Goal: Task Accomplishment & Management: Use online tool/utility

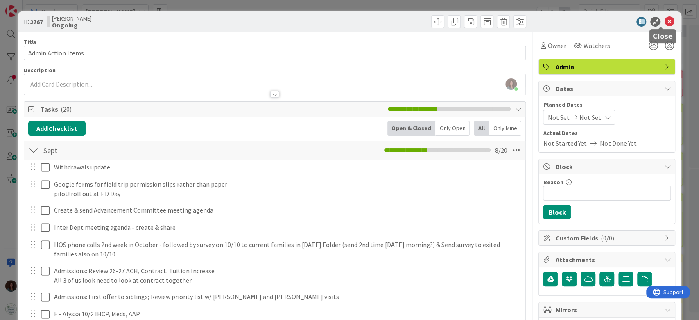
click at [665, 23] on icon at bounding box center [670, 22] width 10 height 10
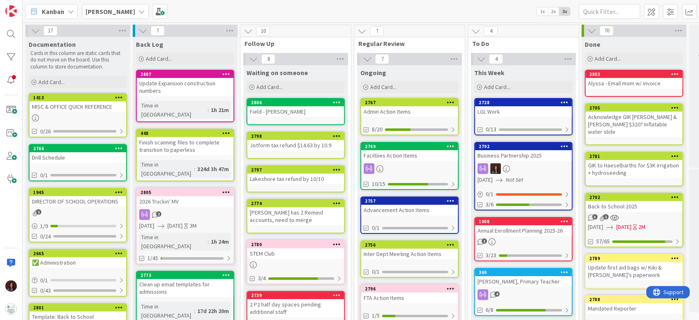
click at [421, 116] on div "Admin Action Items" at bounding box center [409, 111] width 97 height 11
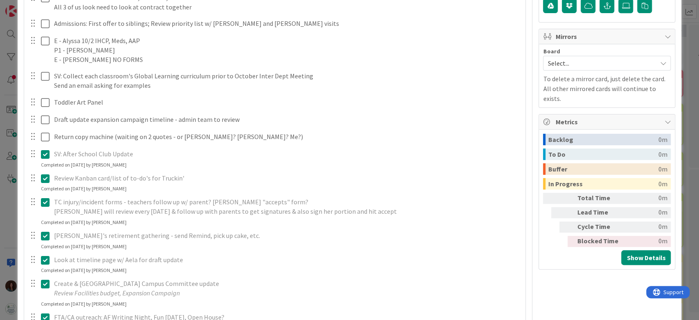
scroll to position [546, 0]
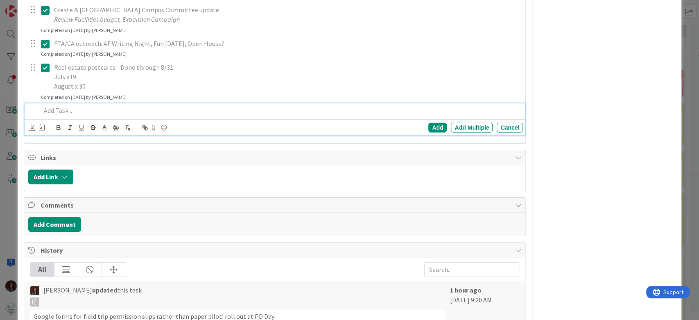
click at [104, 113] on p at bounding box center [280, 110] width 479 height 9
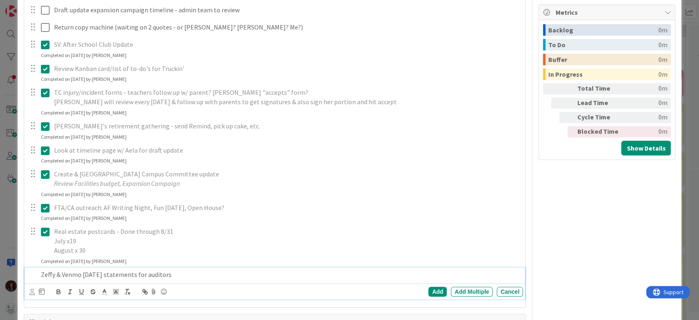
scroll to position [400, 0]
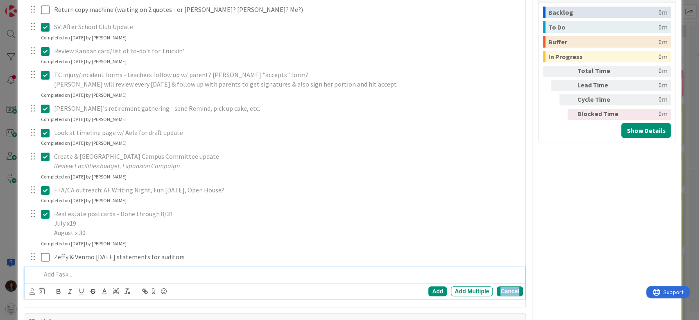
click at [500, 293] on div "Cancel" at bounding box center [510, 291] width 26 height 10
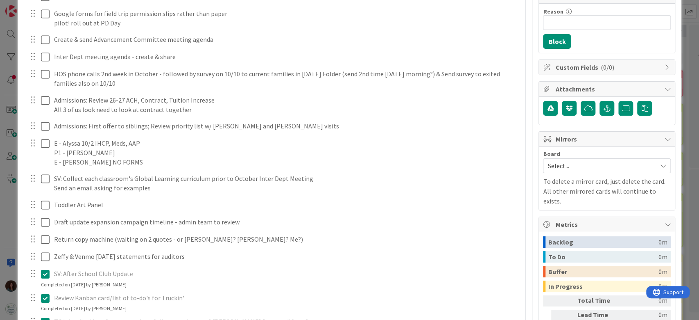
scroll to position [0, 0]
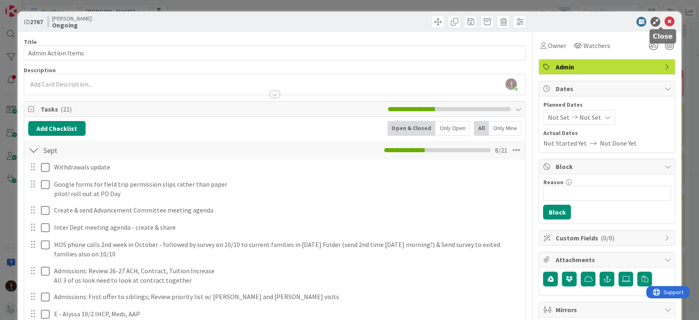
click at [665, 20] on icon at bounding box center [670, 22] width 10 height 10
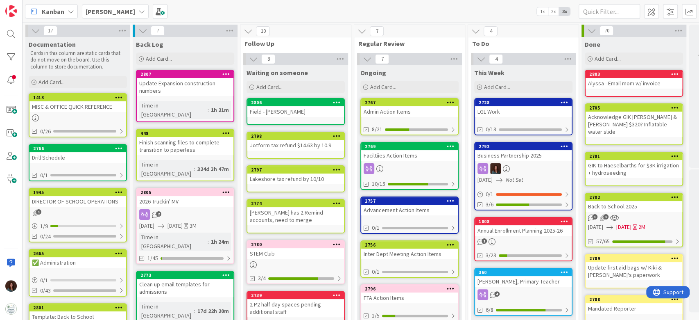
click at [398, 107] on div "Admin Action Items" at bounding box center [409, 111] width 97 height 11
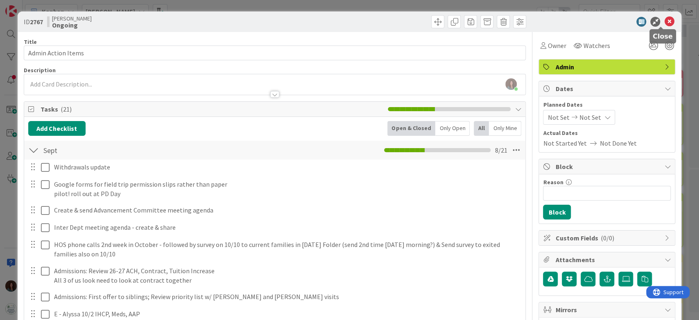
click at [665, 20] on icon at bounding box center [670, 22] width 10 height 10
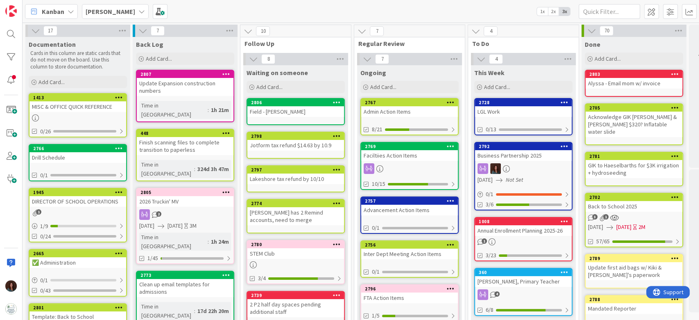
click at [420, 107] on div "Admin Action Items" at bounding box center [409, 111] width 97 height 11
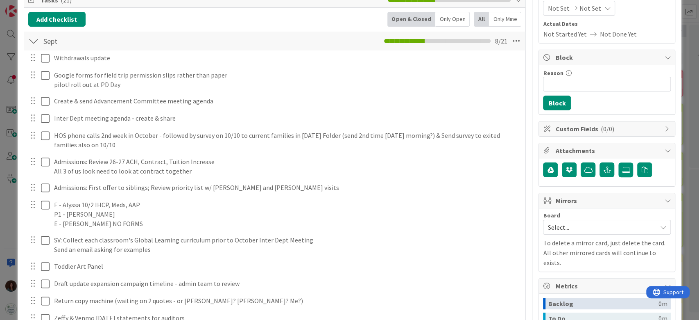
scroll to position [218, 0]
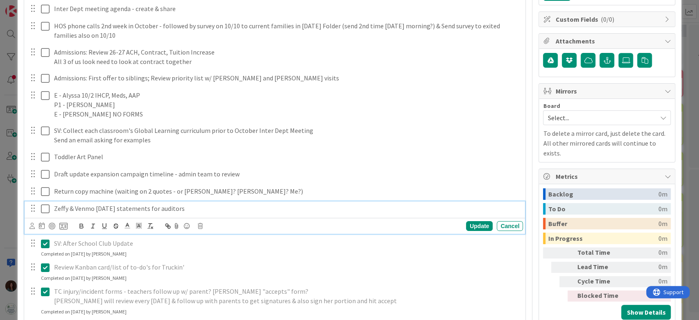
click at [43, 210] on icon at bounding box center [45, 209] width 9 height 10
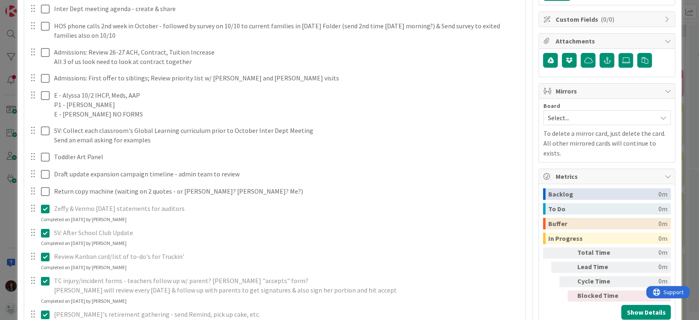
scroll to position [0, 0]
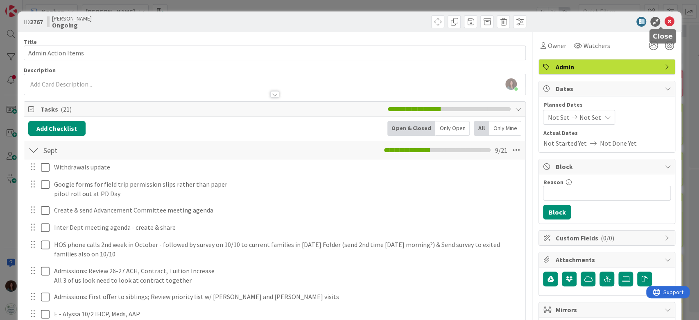
click at [665, 20] on icon at bounding box center [670, 22] width 10 height 10
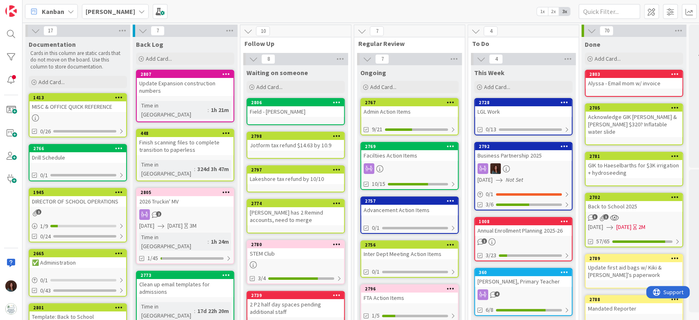
click at [252, 14] on div "[PERSON_NAME] 1x 2x 3x" at bounding box center [361, 11] width 677 height 23
click at [229, 8] on div "[PERSON_NAME] 1x 2x 3x" at bounding box center [361, 11] width 677 height 23
